Goal: Task Accomplishment & Management: Manage account settings

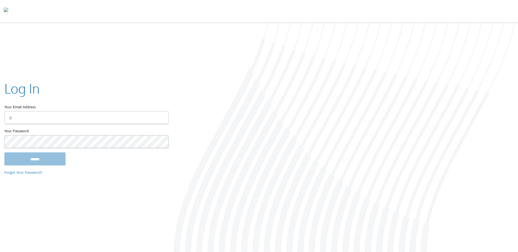
type input "**********"
click at [257, 180] on div at bounding box center [344, 138] width 345 height 230
click at [47, 160] on input "******" at bounding box center [34, 159] width 61 height 13
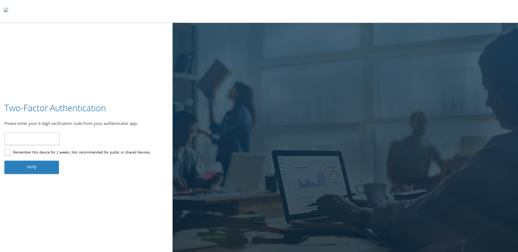
type input "******"
